Goal: Find contact information: Find contact information

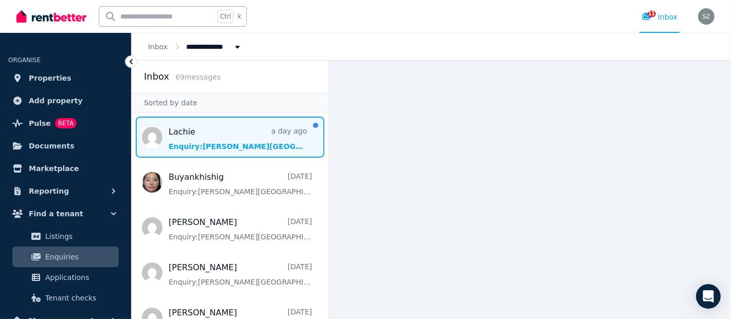
click at [248, 149] on span "Message list" at bounding box center [230, 137] width 197 height 41
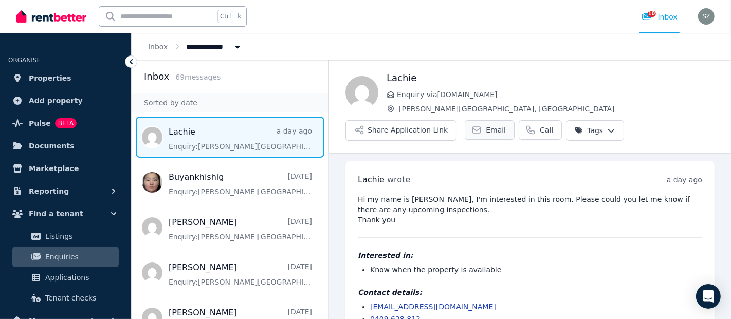
click at [474, 132] on icon at bounding box center [477, 130] width 8 height 6
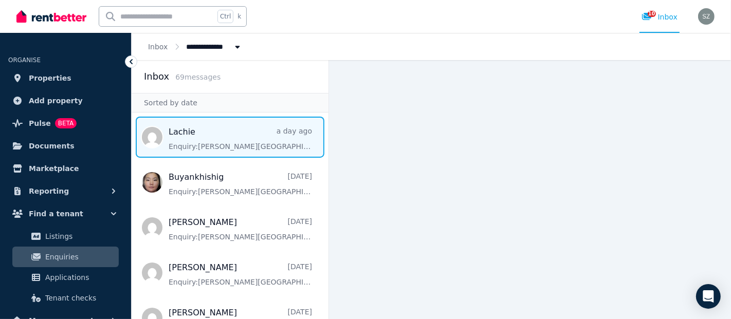
click at [175, 143] on span "Message list" at bounding box center [230, 137] width 197 height 41
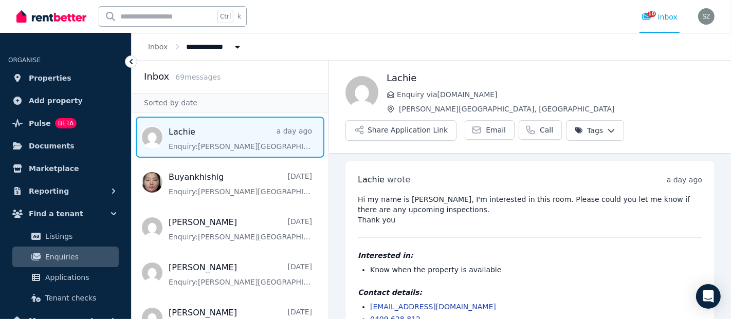
scroll to position [25, 0]
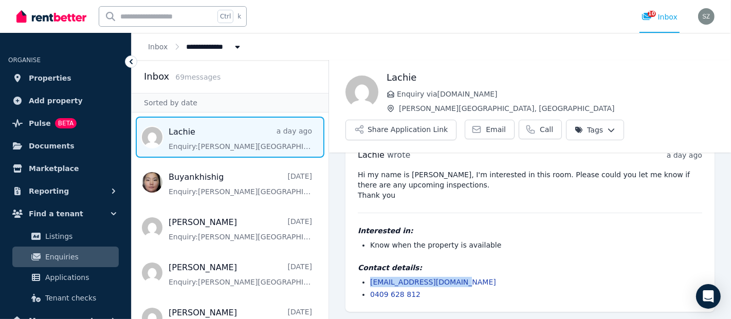
drag, startPoint x: 465, startPoint y: 278, endPoint x: 370, endPoint y: 281, distance: 95.1
click at [370, 281] on li "[EMAIL_ADDRESS][DOMAIN_NAME]" at bounding box center [536, 282] width 332 height 10
copy link "[EMAIL_ADDRESS][DOMAIN_NAME]"
